Goal: Communication & Community: Answer question/provide support

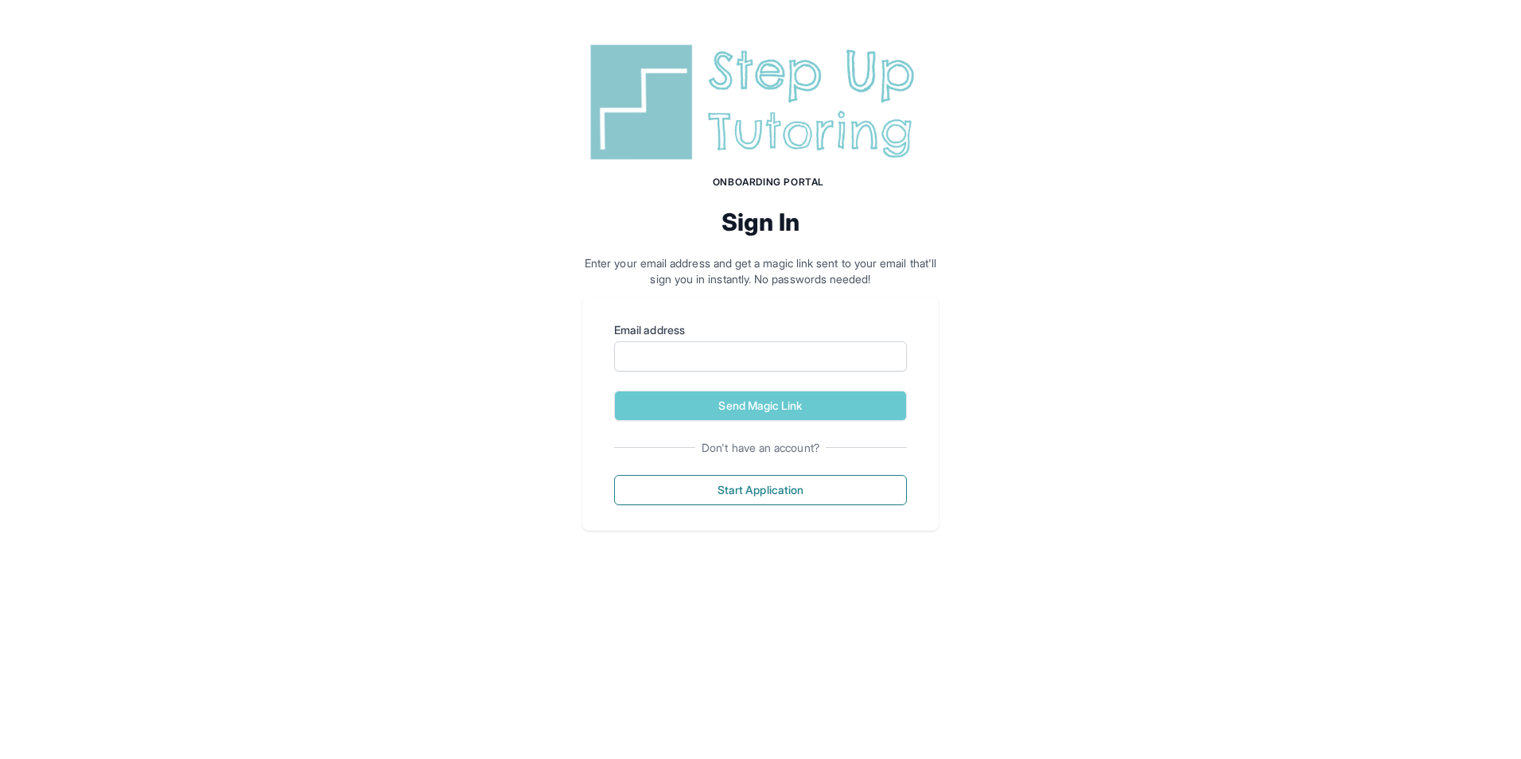
click at [754, 126] on img at bounding box center [760, 102] width 356 height 128
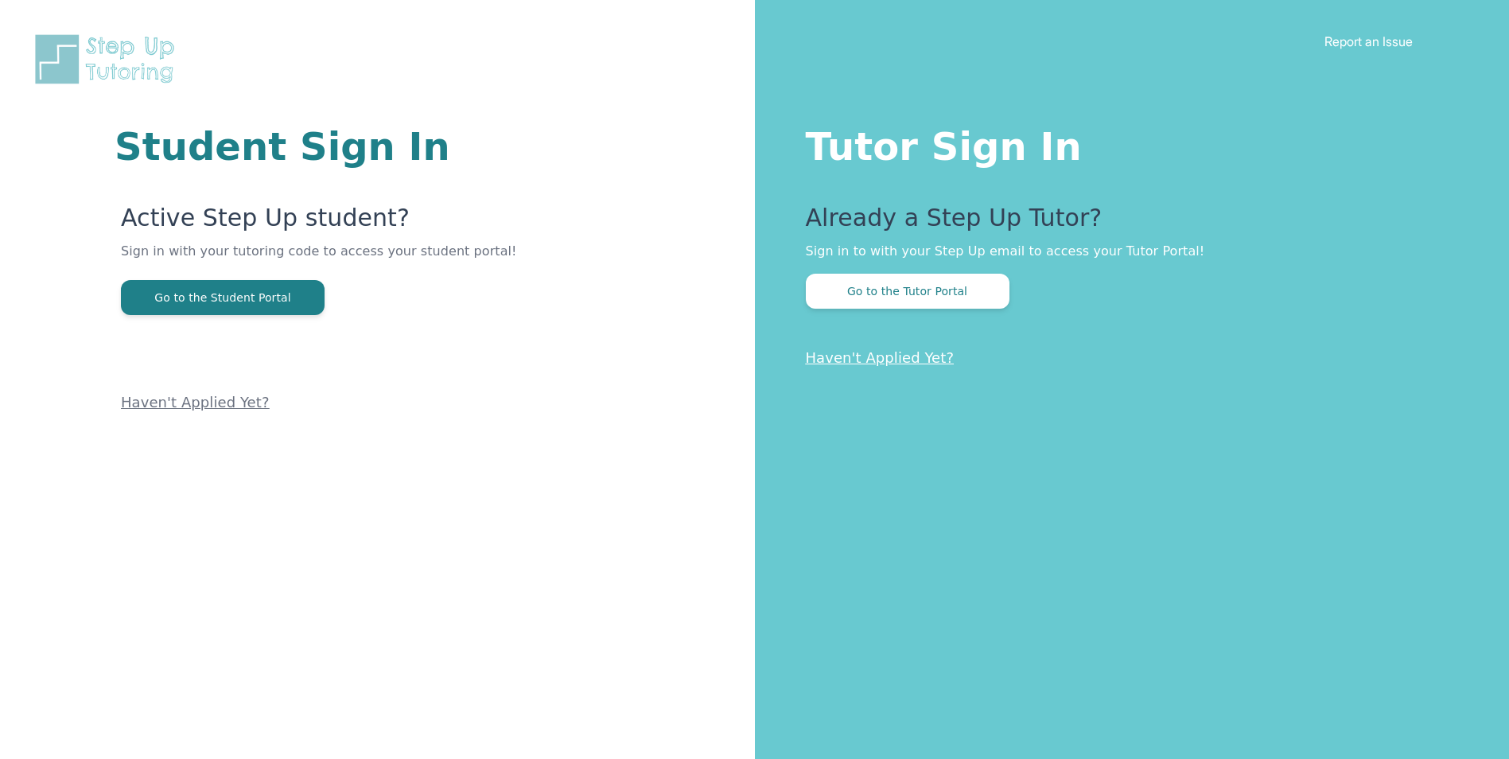
click at [865, 150] on h1 "Tutor Sign In" at bounding box center [1126, 143] width 640 height 45
click at [918, 302] on button "Go to the Tutor Portal" at bounding box center [908, 291] width 204 height 35
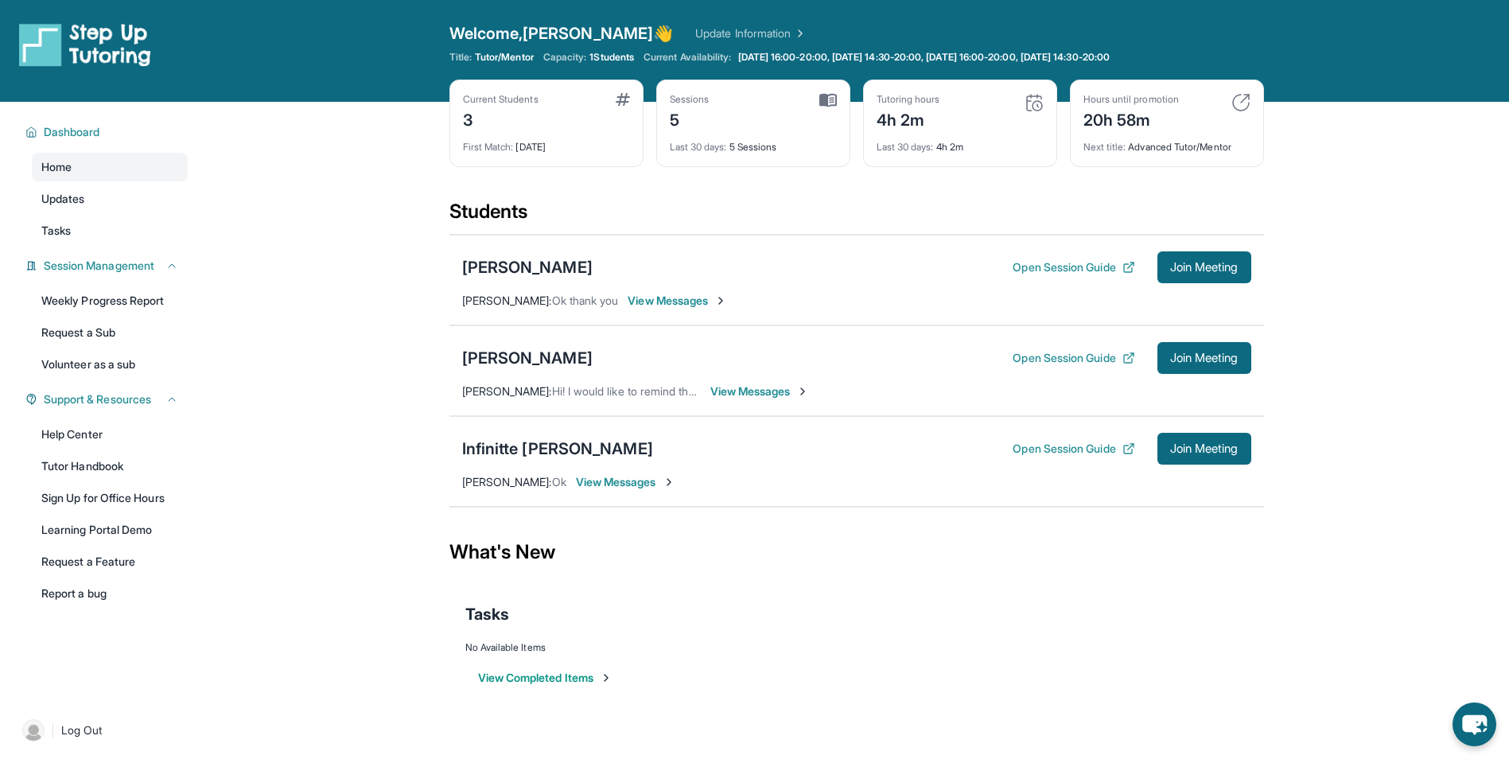
click at [620, 480] on span "View Messages" at bounding box center [625, 482] width 99 height 16
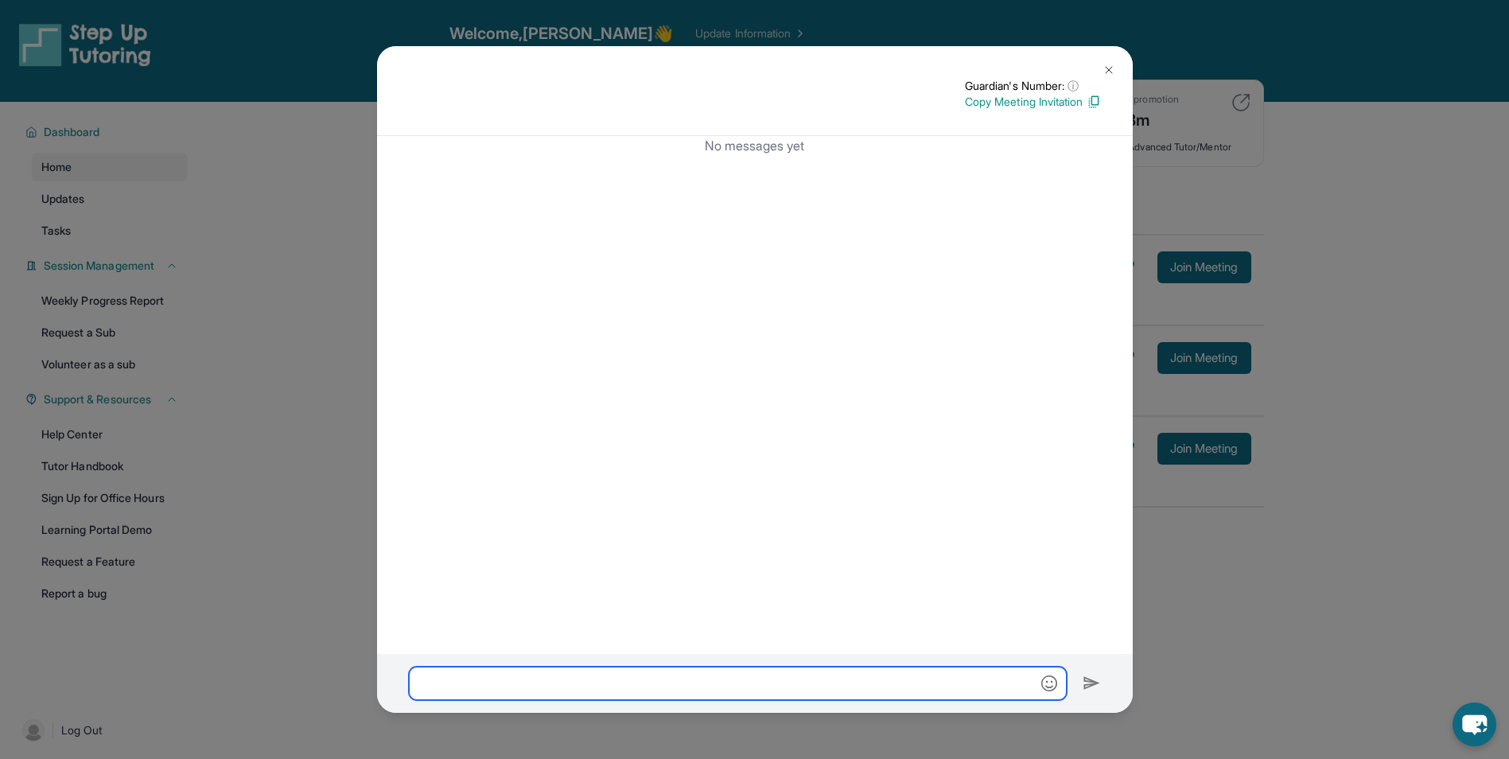
click at [557, 691] on input "text" at bounding box center [738, 682] width 658 height 33
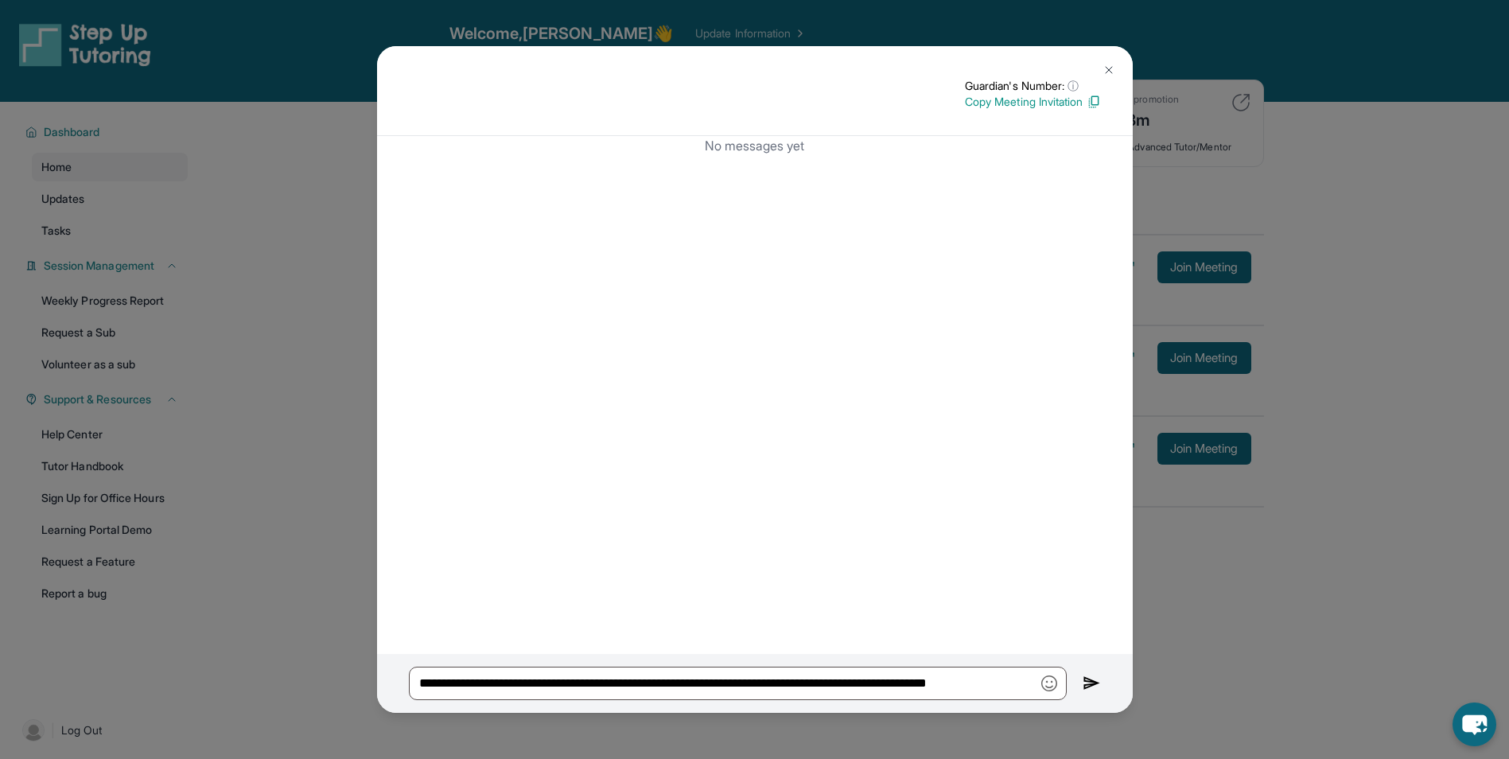
type input "**********"
